Goal: Information Seeking & Learning: Compare options

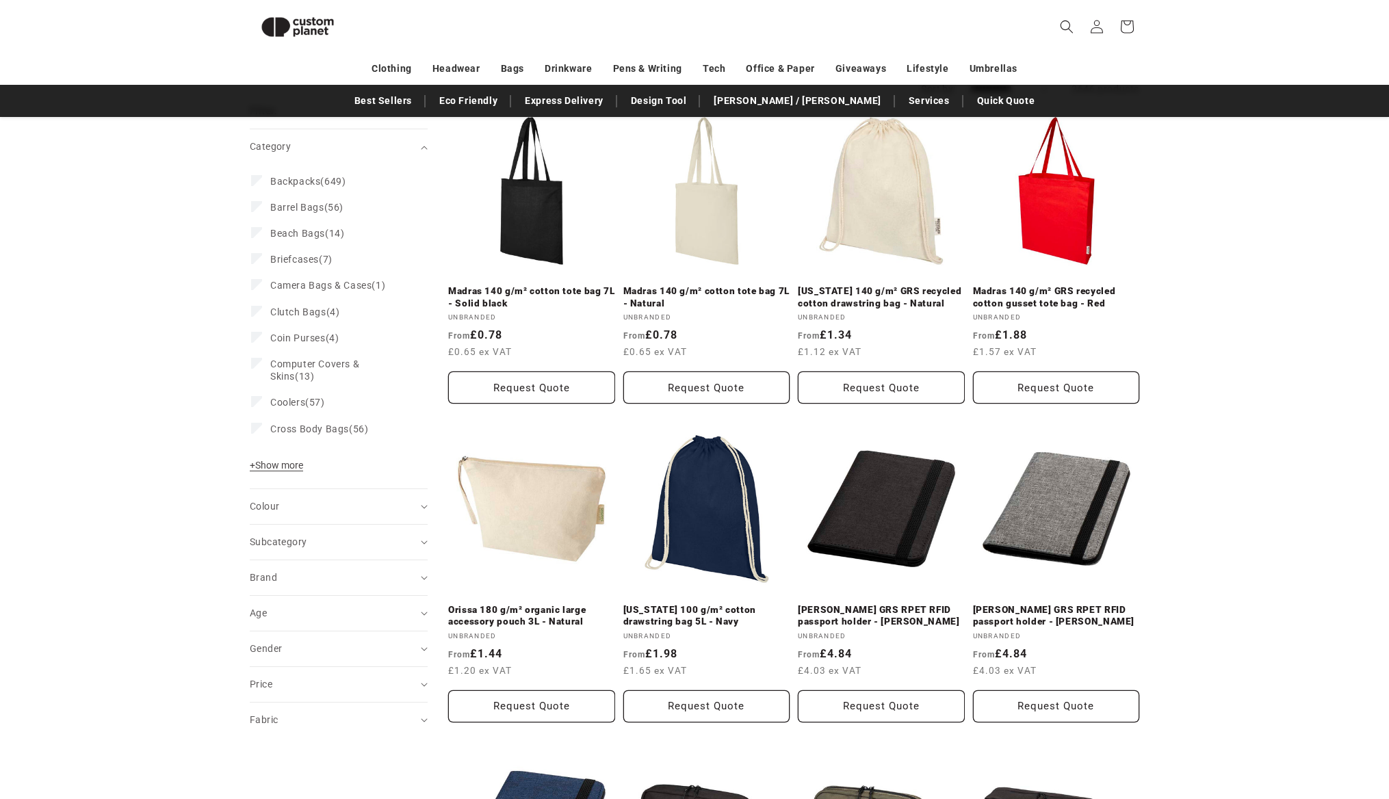
scroll to position [299, 0]
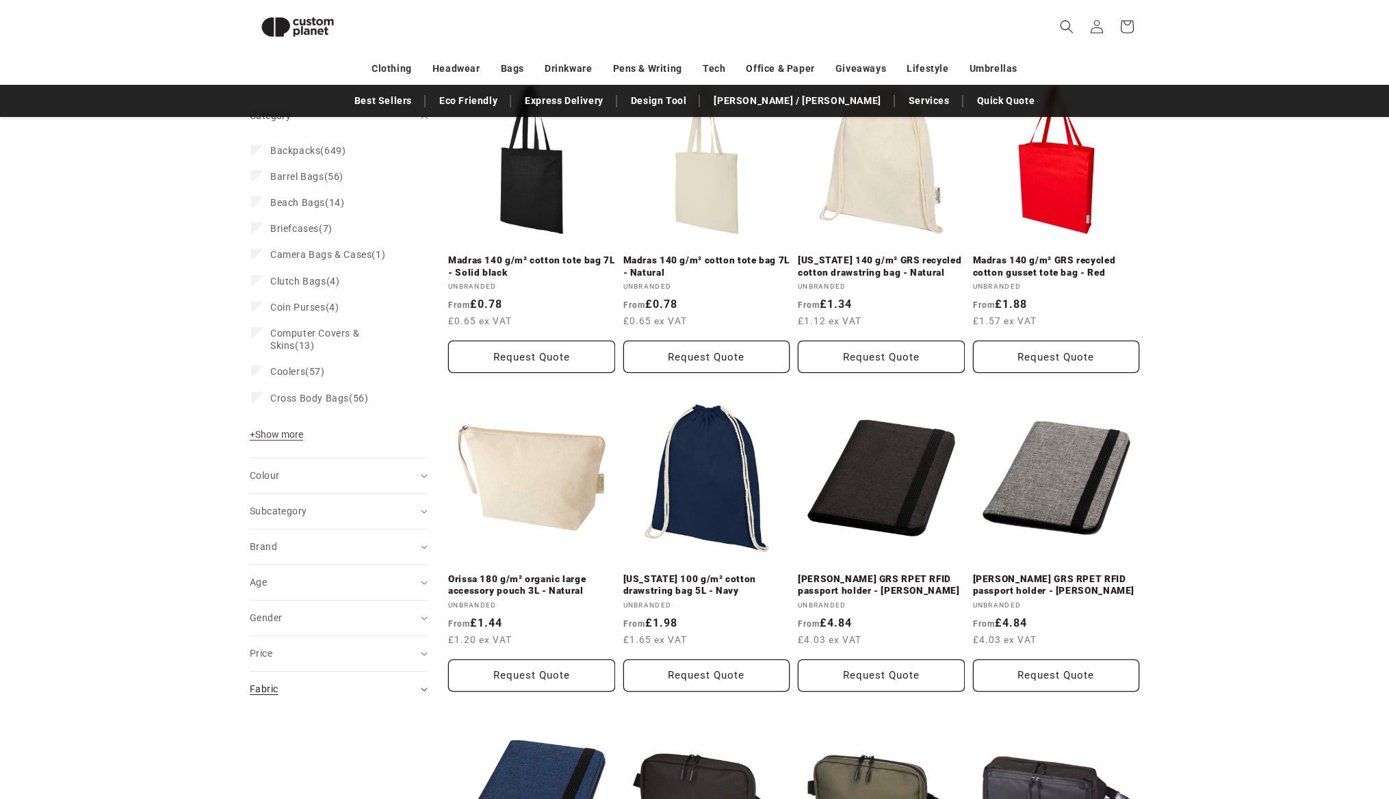
click at [349, 681] on summary "Fabric (0)" at bounding box center [339, 689] width 178 height 35
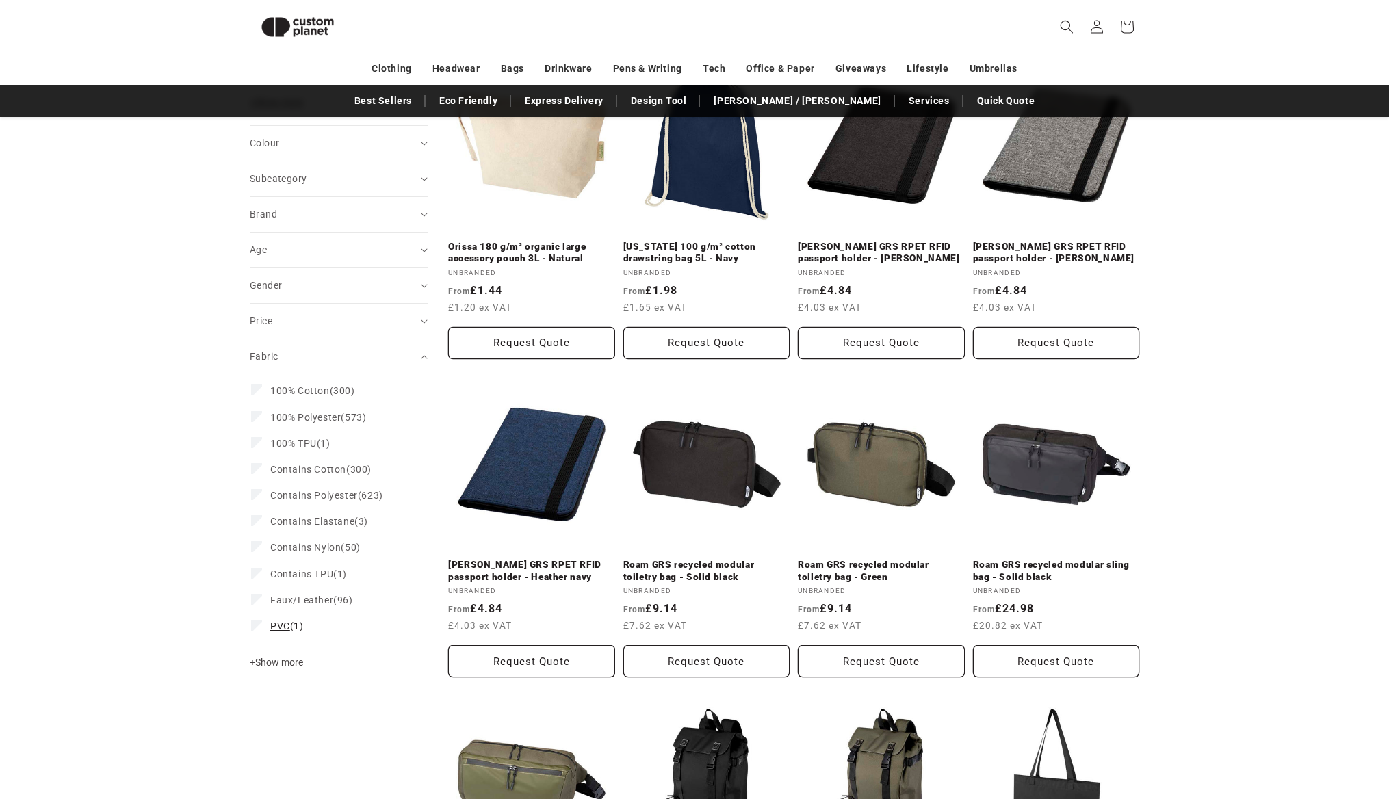
scroll to position [633, 0]
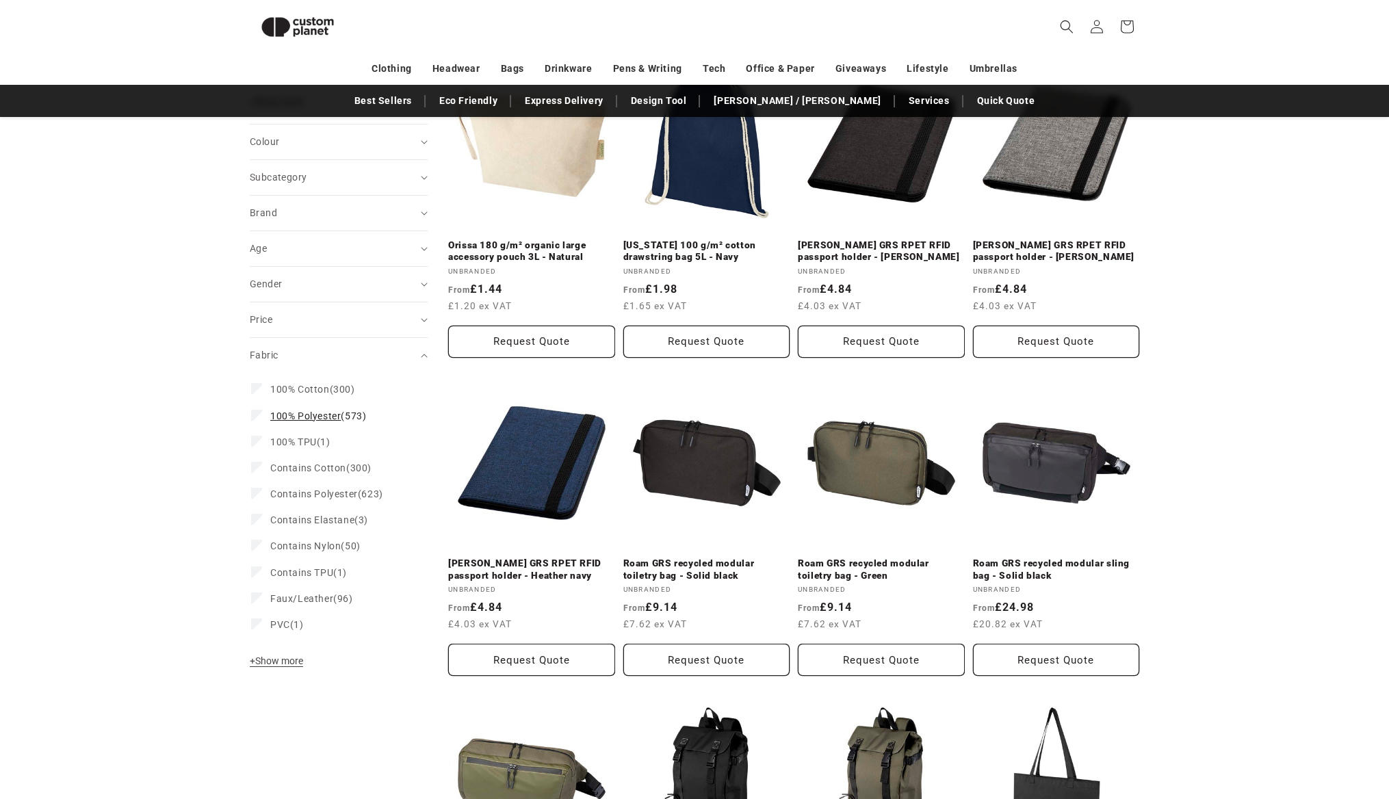
click at [259, 420] on label "100% Polyester (573) 100% Polyester (573 products)" at bounding box center [334, 416] width 167 height 26
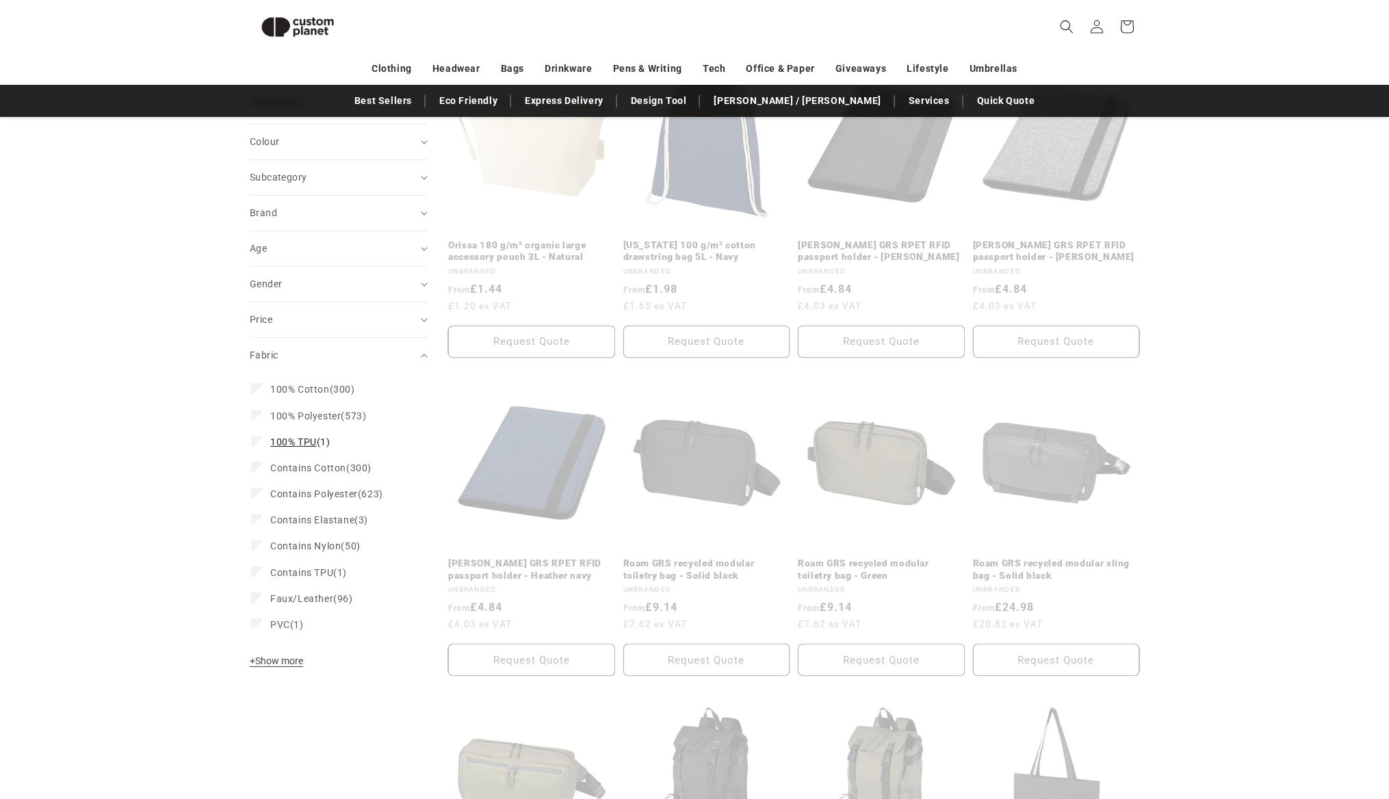
scroll to position [668, 0]
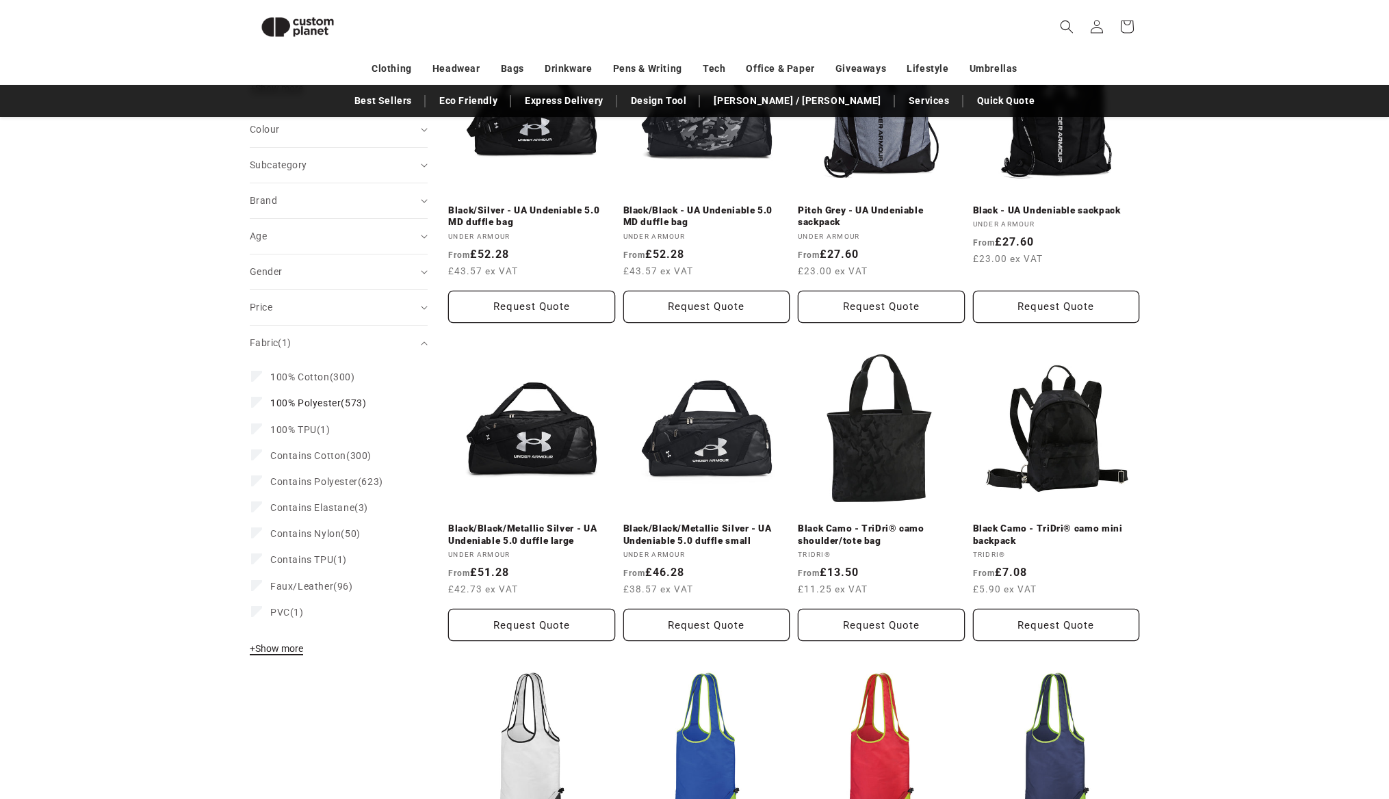
click at [285, 655] on button "+ Show more - Show less" at bounding box center [278, 652] width 57 height 19
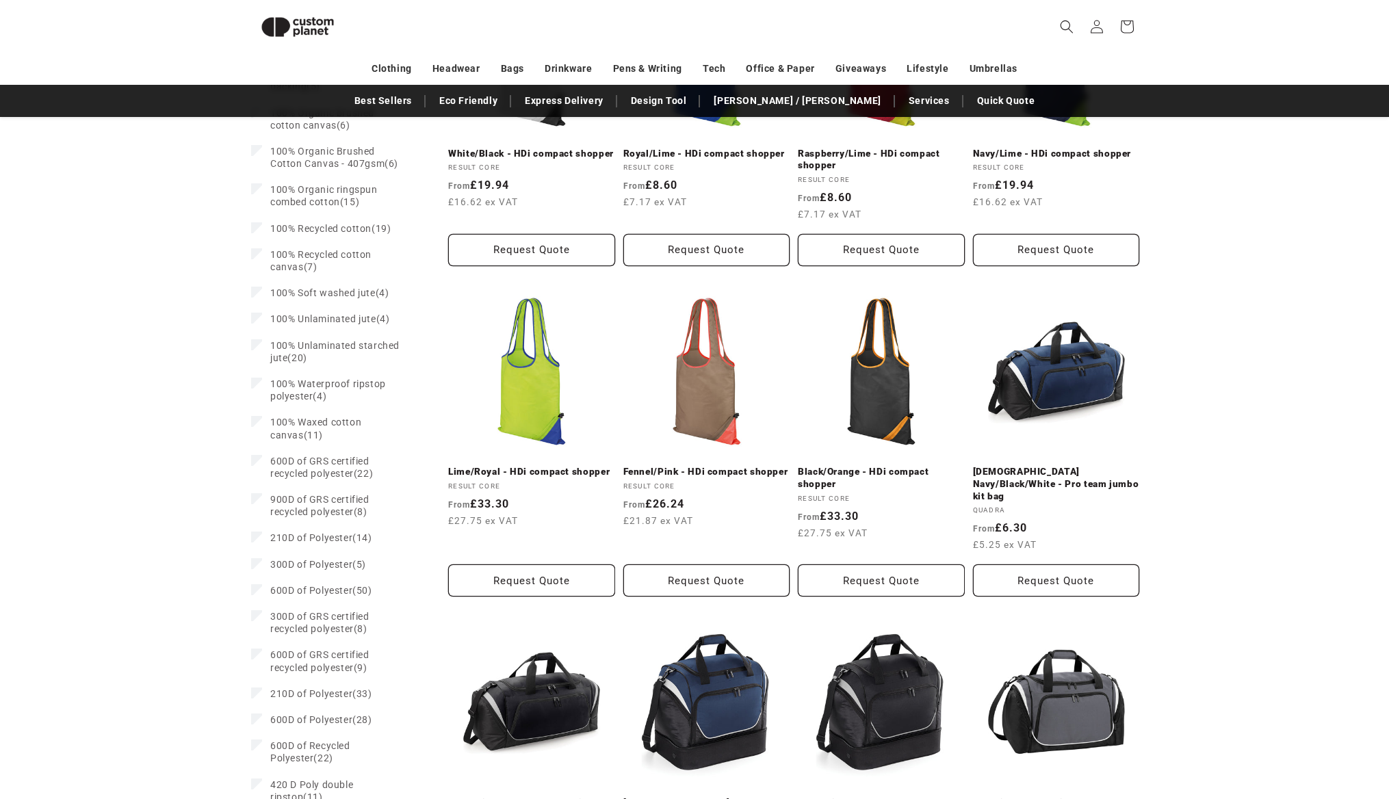
scroll to position [1369, 0]
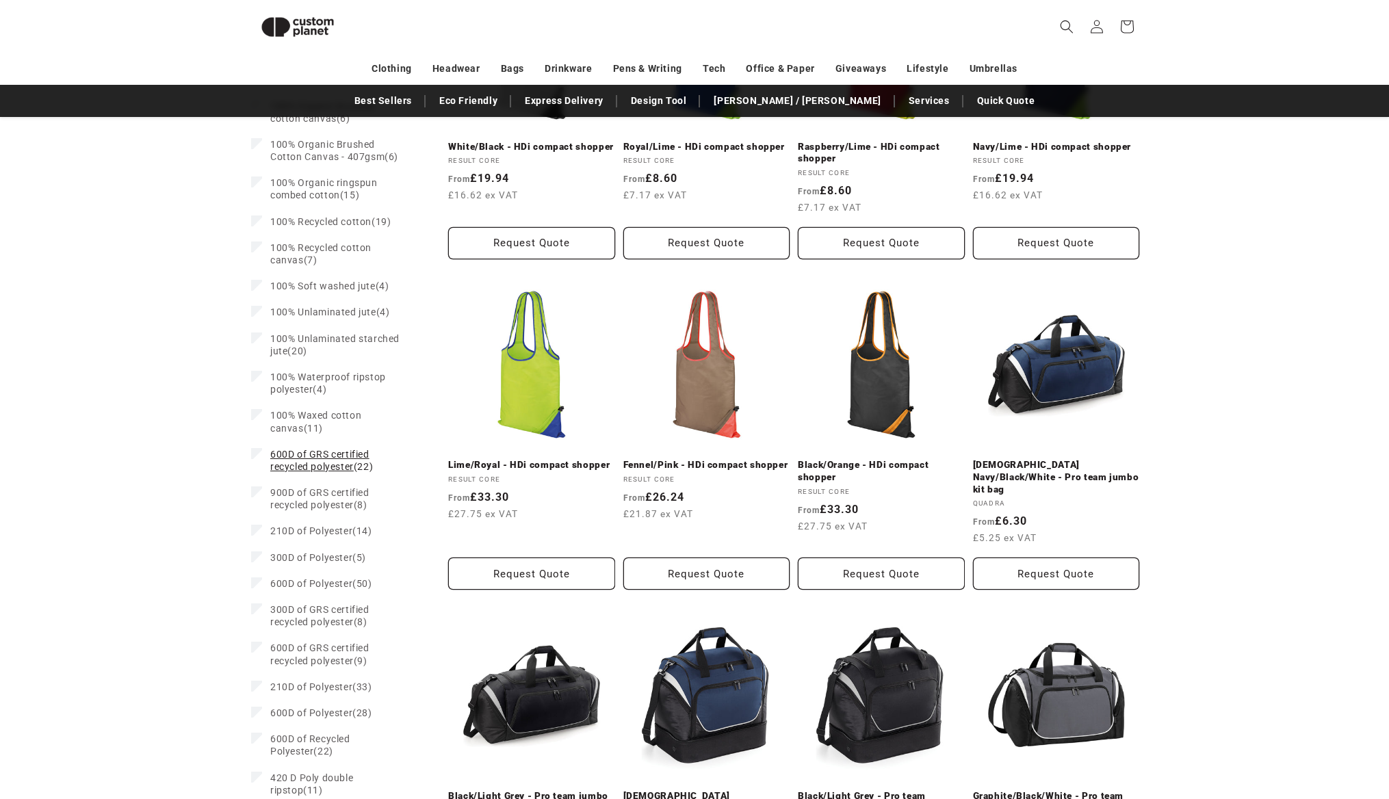
click at [262, 456] on label "600D of GRS certified recycled polyester (22) 600D of GRS certified recycled po…" at bounding box center [334, 460] width 167 height 38
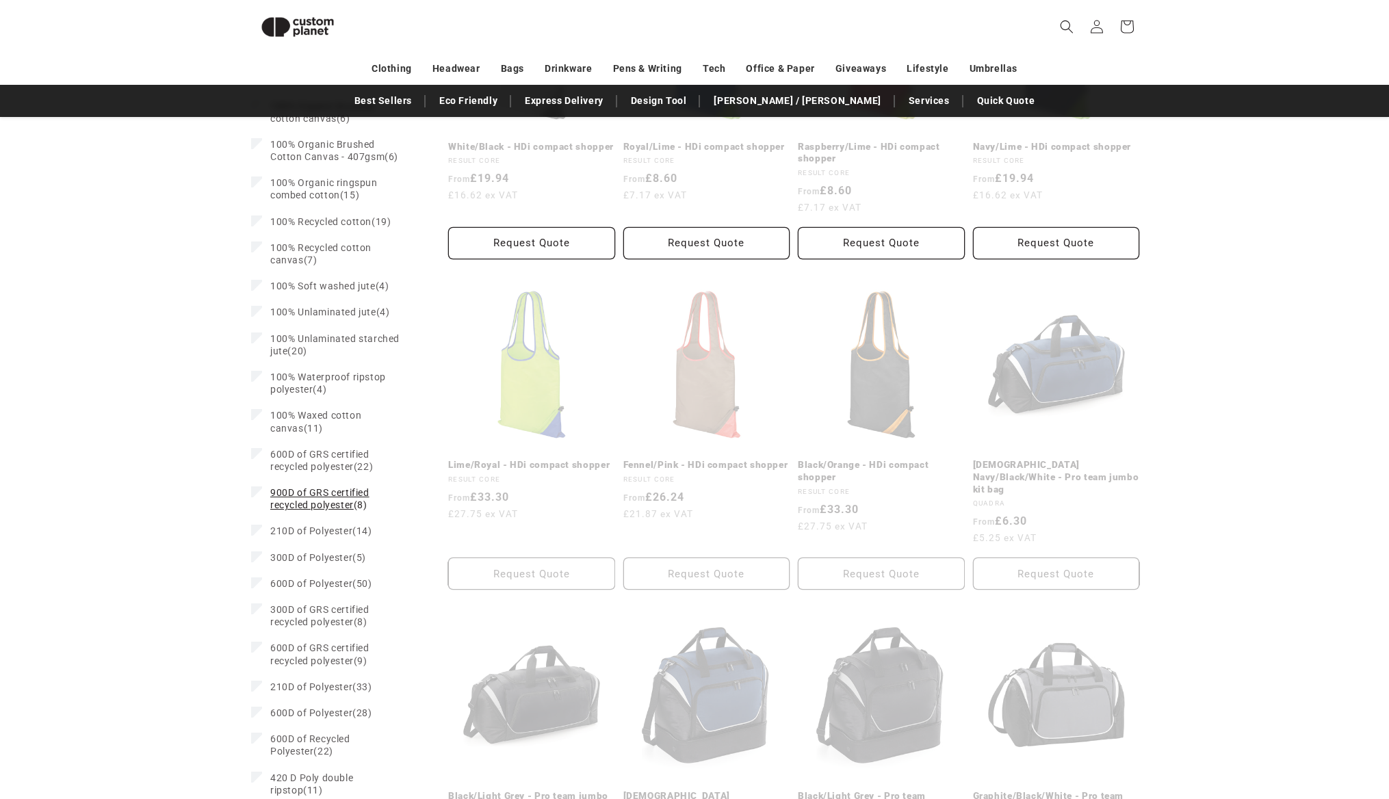
click at [262, 491] on label "900D of GRS certified recycled polyester (8) 900D of GRS certified recycled pol…" at bounding box center [334, 499] width 167 height 38
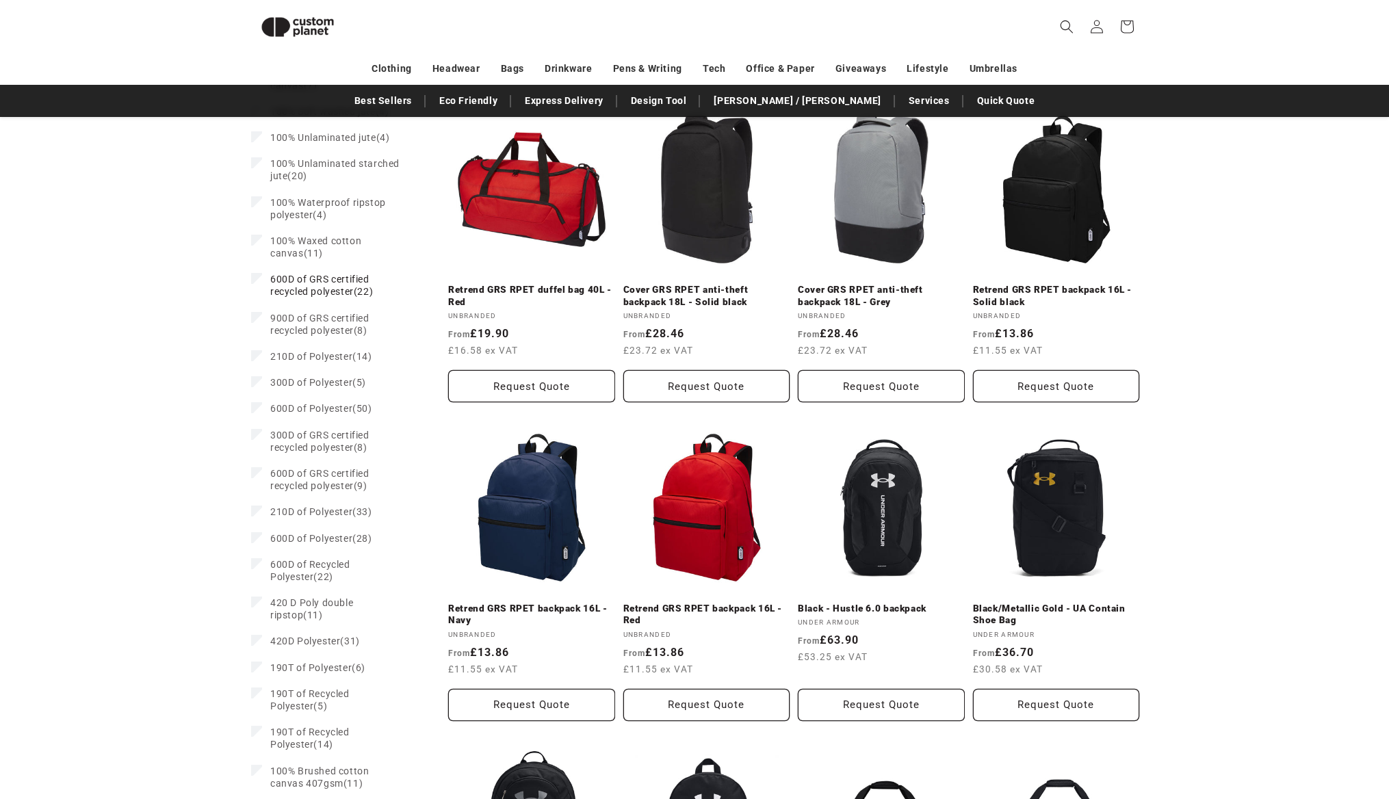
scroll to position [1586, 0]
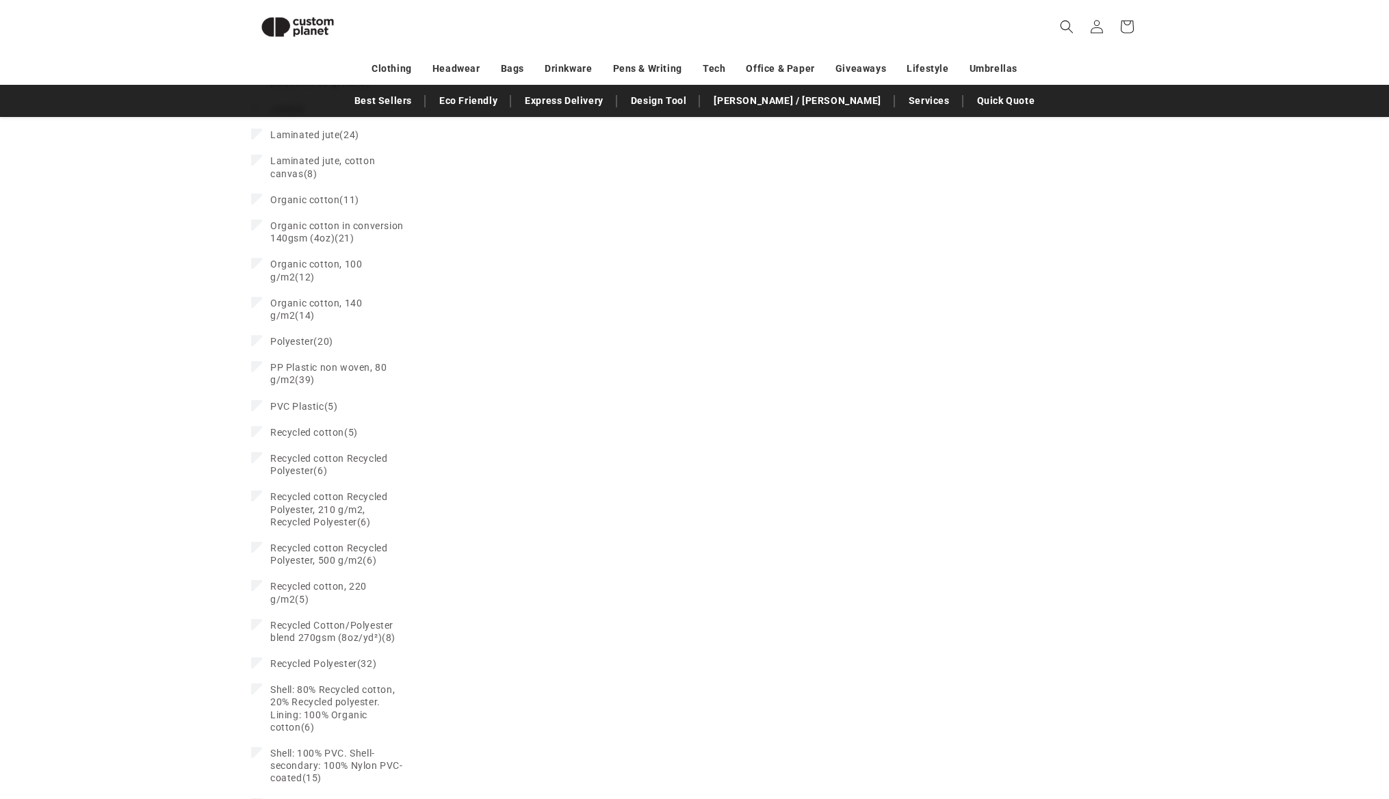
scroll to position [3795, 0]
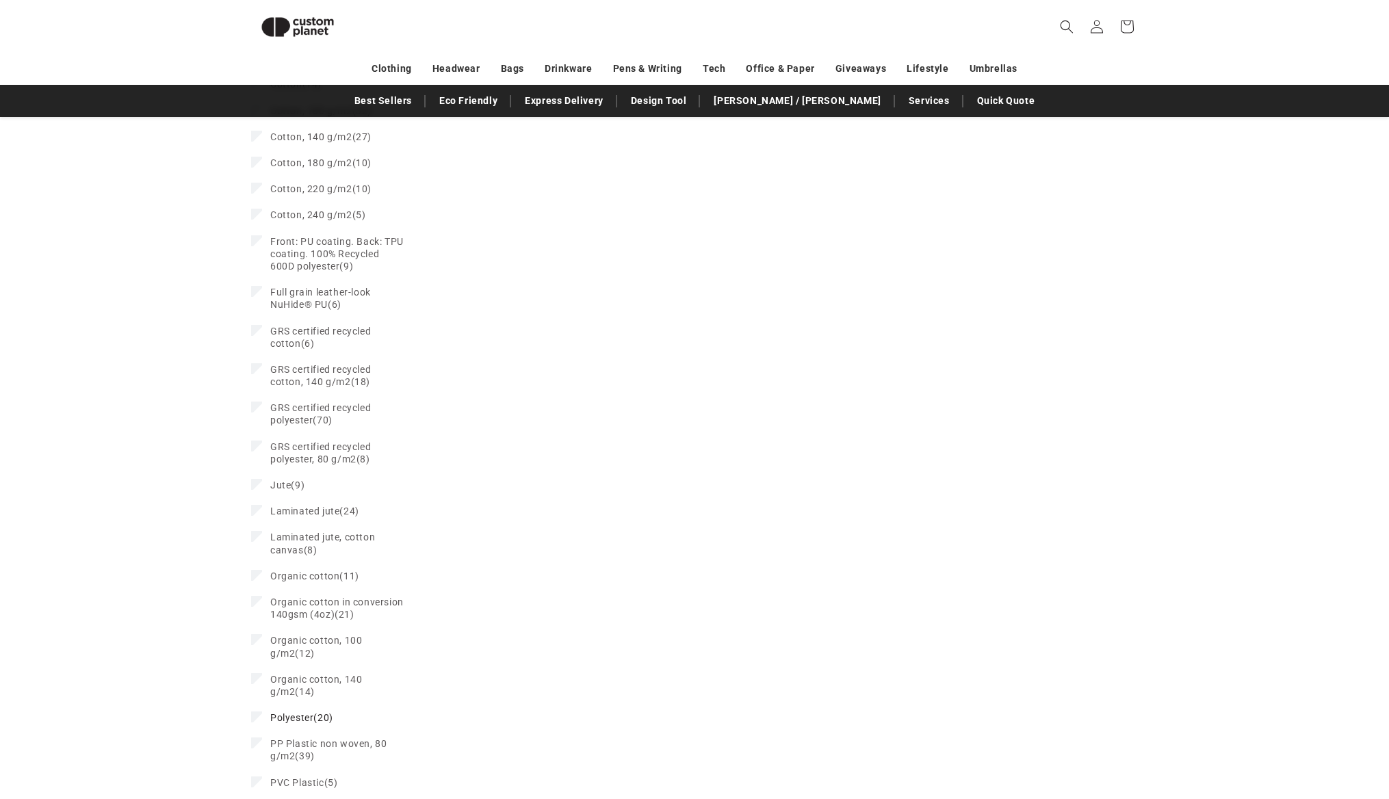
scroll to position [3460, 0]
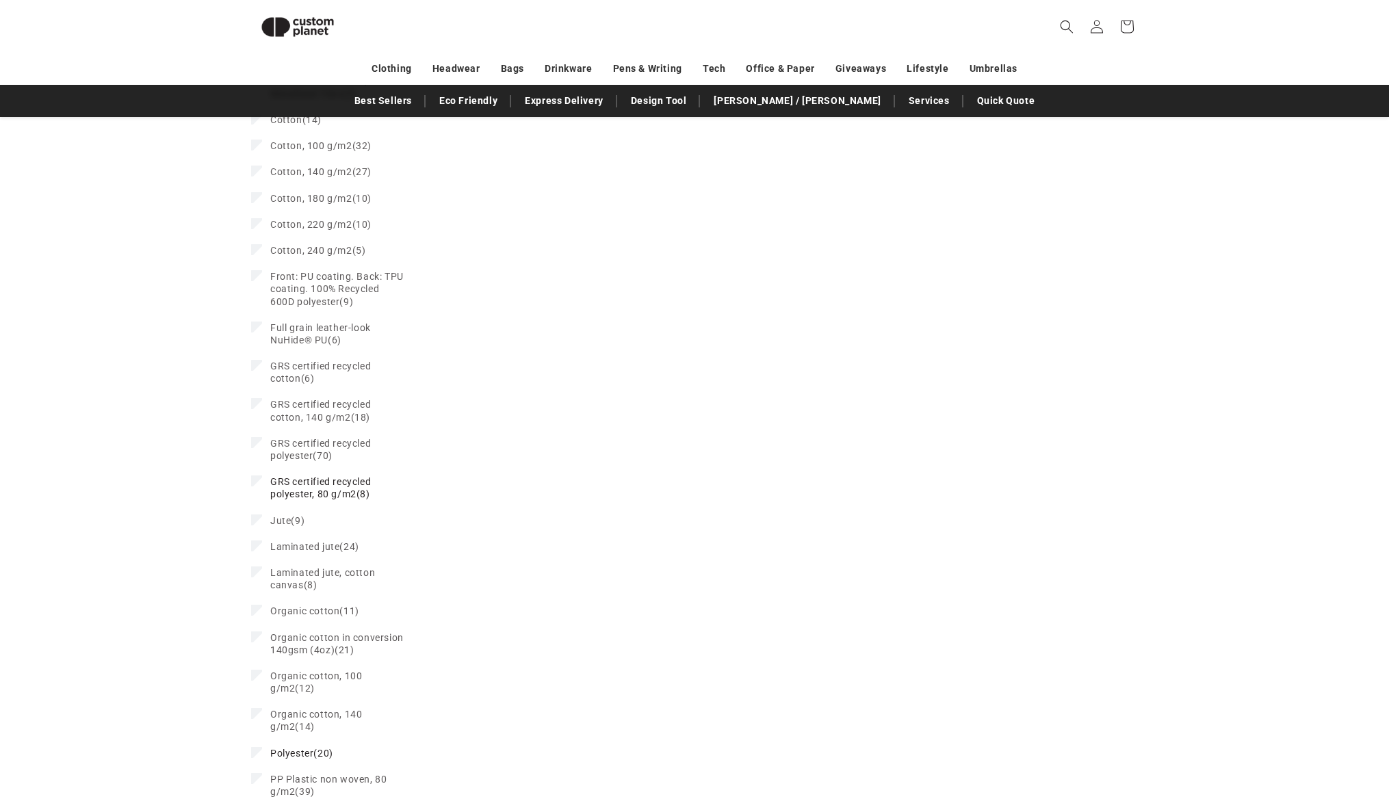
scroll to position [3498, 0]
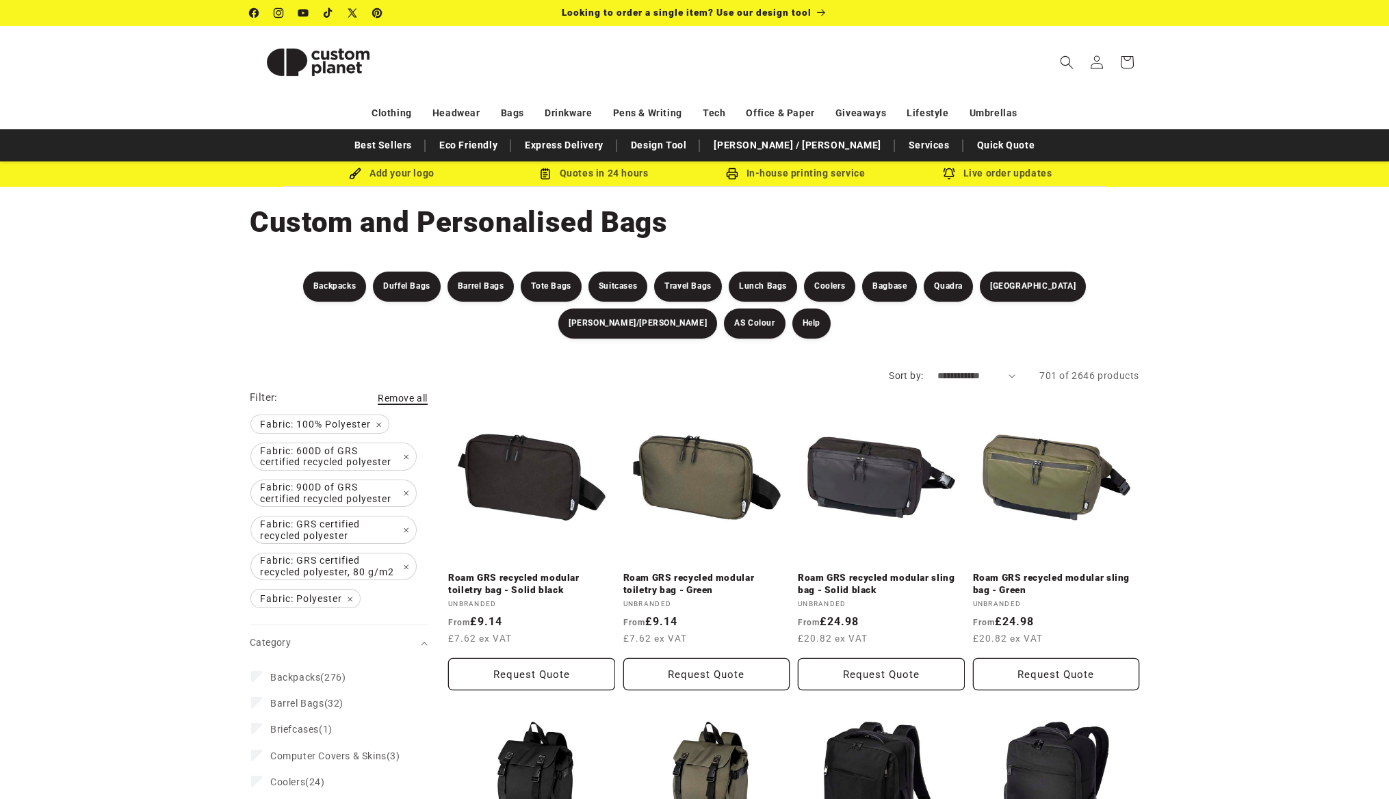
click at [391, 398] on span "Remove all" at bounding box center [403, 398] width 50 height 11
